Goal: Transaction & Acquisition: Purchase product/service

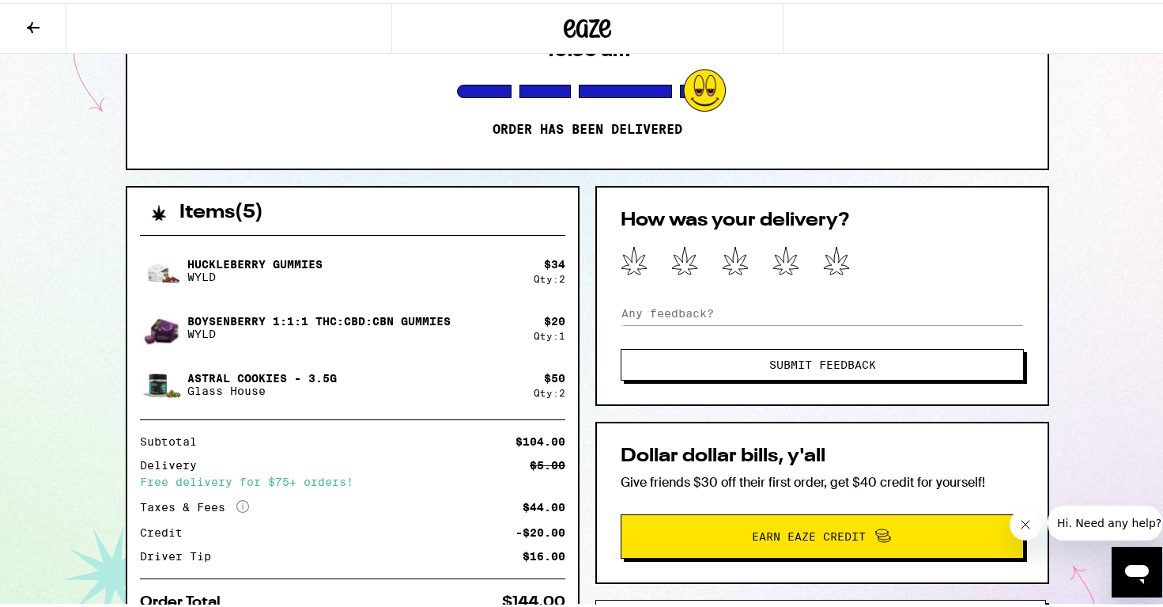
scroll to position [215, 0]
drag, startPoint x: 183, startPoint y: 319, endPoint x: 302, endPoint y: 314, distance: 119.5
click at [302, 314] on p "Boysenberry 1:1:1 THC:CBD:CBN Gummies" at bounding box center [318, 318] width 263 height 13
copy p "Boysenberry 1:1:1"
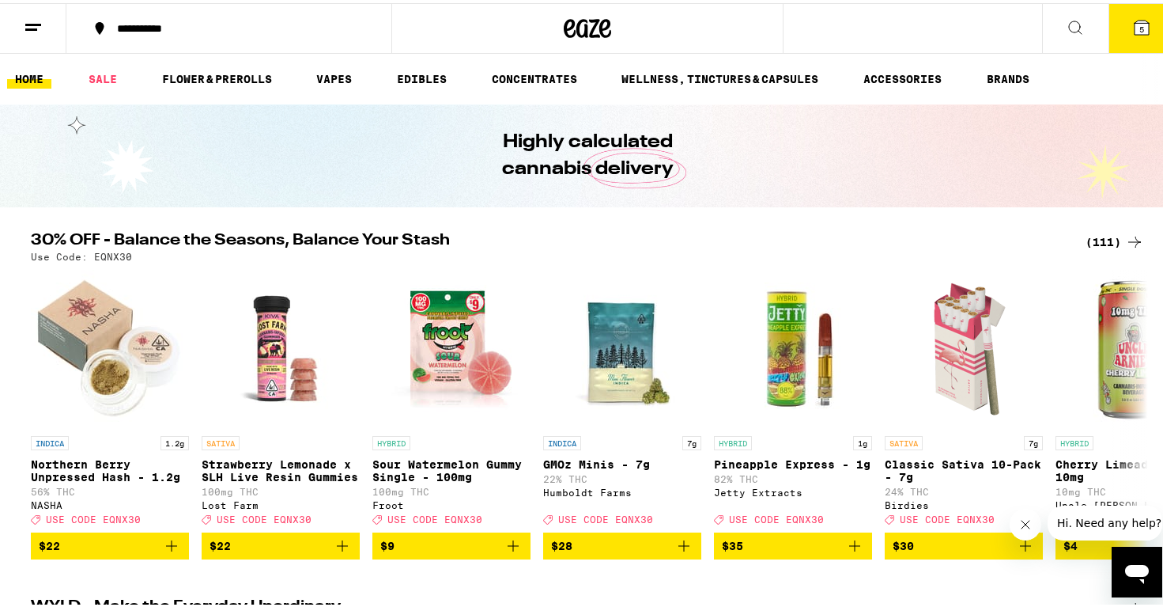
click at [1140, 23] on span "5" at bounding box center [1142, 25] width 5 height 9
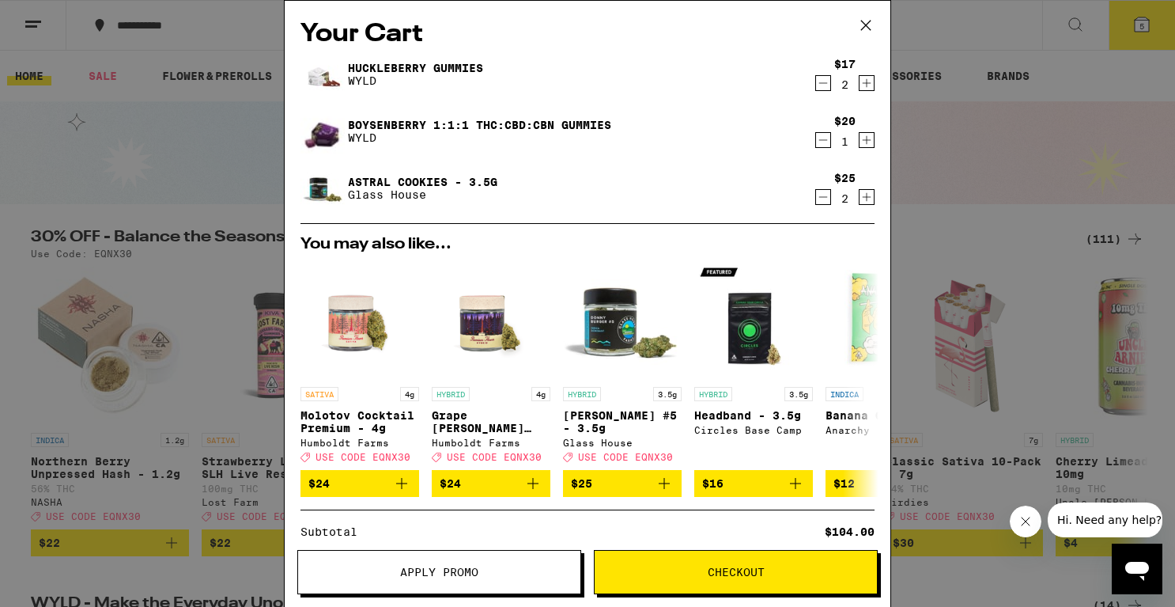
click at [486, 120] on link "Boysenberry 1:1:1 THC:CBD:CBN Gummies" at bounding box center [479, 125] width 263 height 13
